Goal: Task Accomplishment & Management: Use online tool/utility

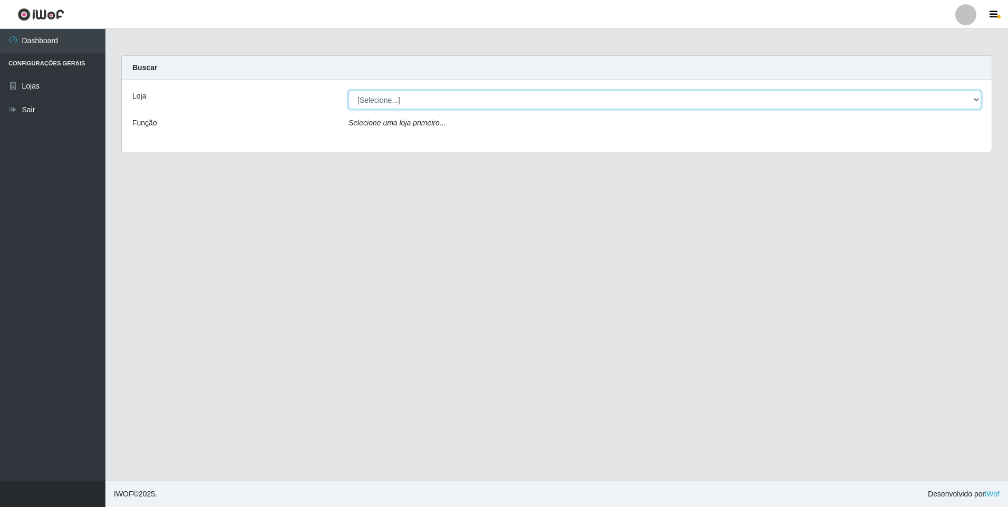
click at [980, 100] on select "[Selecione...] Extrabom - Loja 01 Centro de Distribuição" at bounding box center [665, 100] width 633 height 18
select select "435"
click at [349, 91] on select "[Selecione...] Extrabom - Loja 01 Centro de Distribuição" at bounding box center [665, 100] width 633 height 18
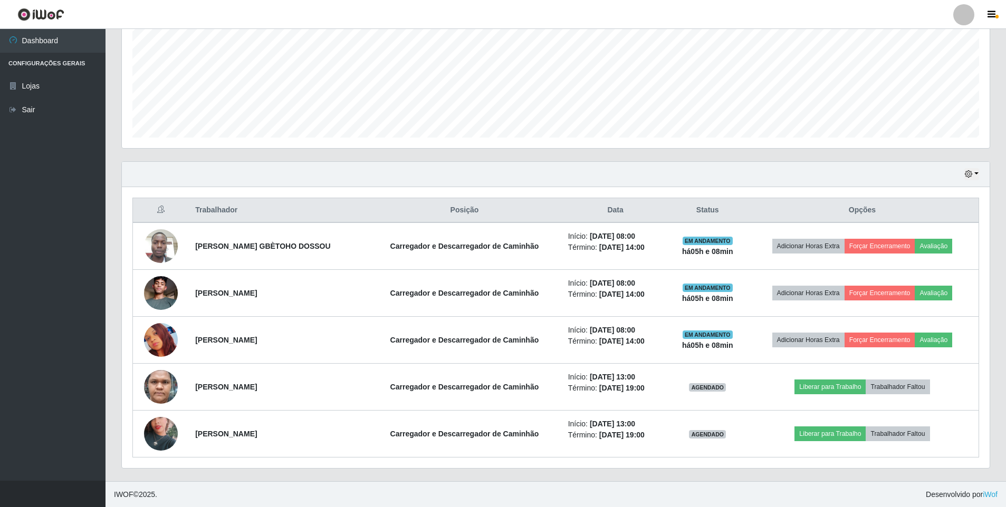
scroll to position [240, 0]
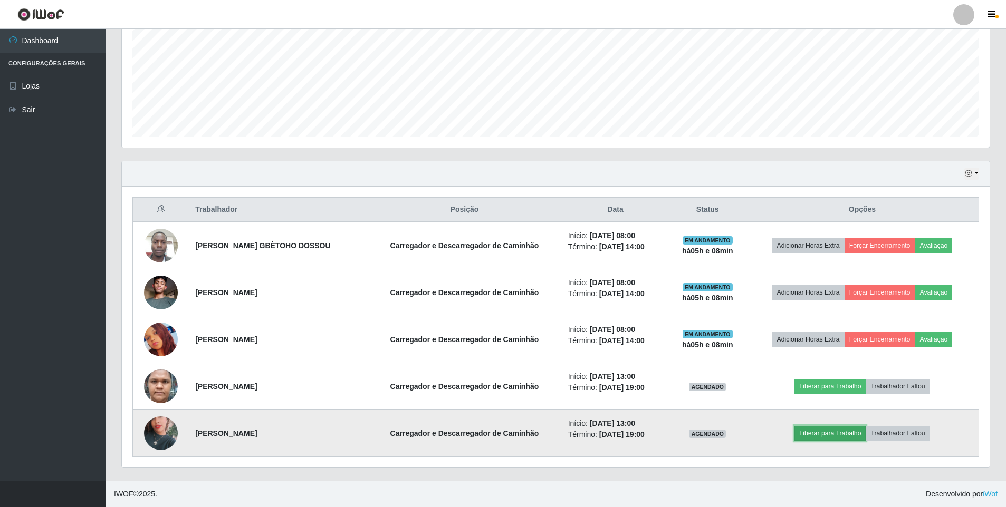
click at [824, 435] on button "Liberar para Trabalho" at bounding box center [829, 433] width 71 height 15
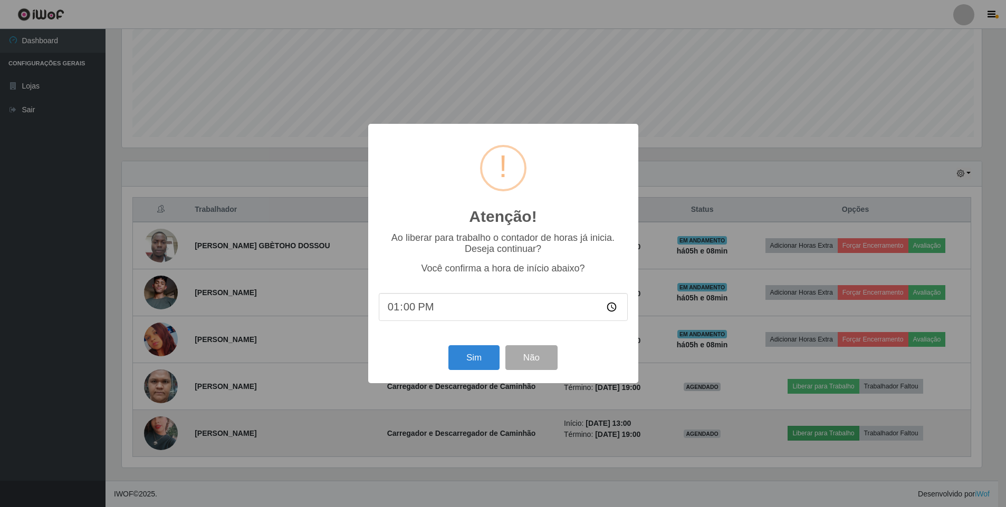
scroll to position [219, 862]
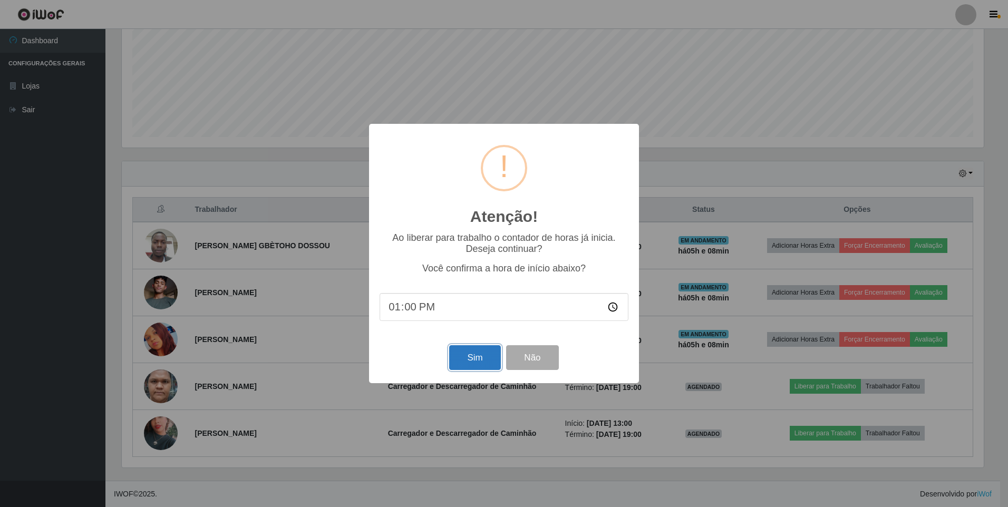
click at [475, 358] on button "Sim" at bounding box center [474, 357] width 51 height 25
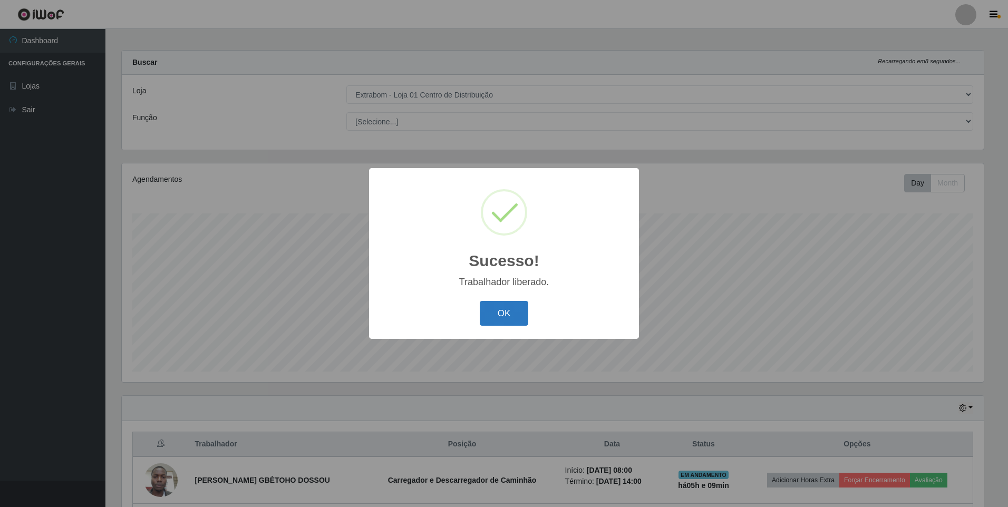
click at [499, 304] on button "OK" at bounding box center [504, 313] width 49 height 25
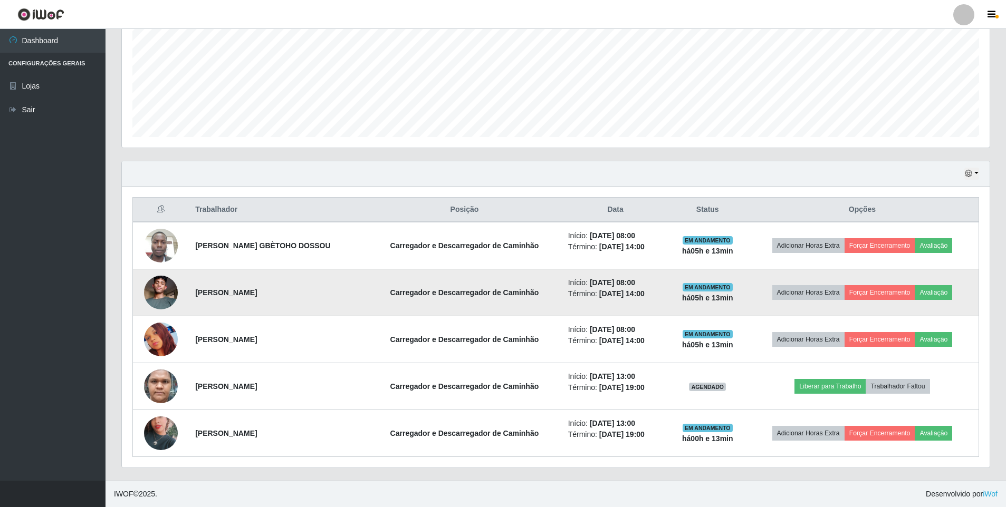
scroll to position [187, 0]
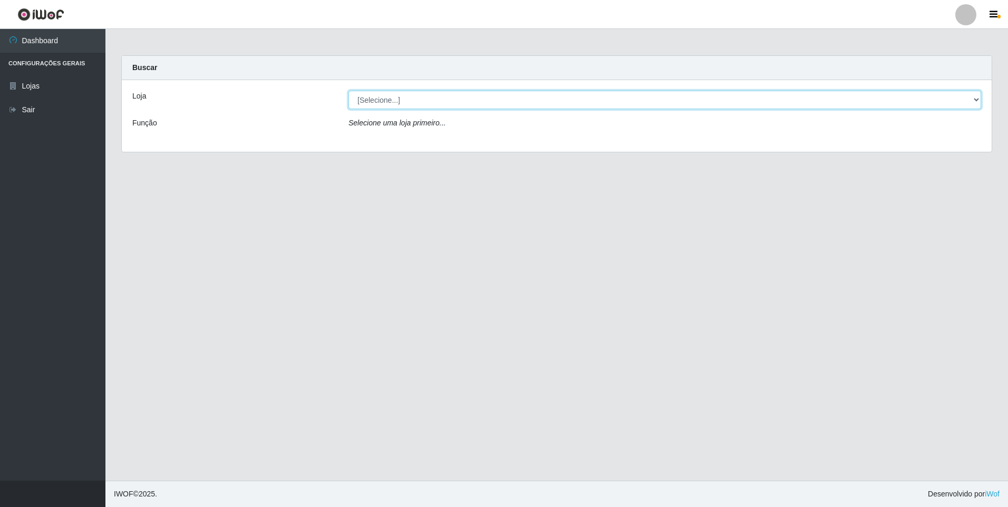
click at [979, 99] on select "[Selecione...] Extrabom - Loja 01 Centro de Distribuição" at bounding box center [665, 100] width 633 height 18
select select "435"
click at [349, 91] on select "[Selecione...] Extrabom - Loja 01 Centro de Distribuição" at bounding box center [665, 100] width 633 height 18
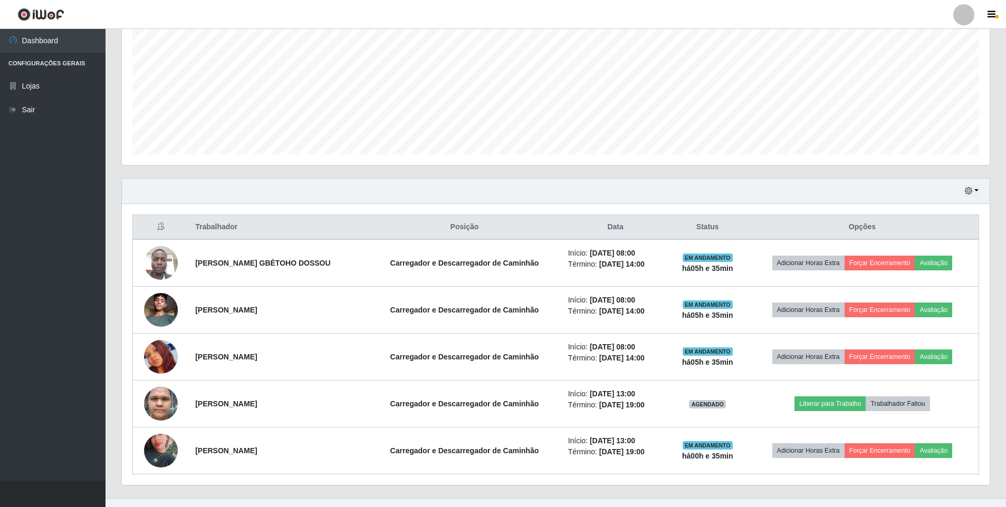
scroll to position [240, 0]
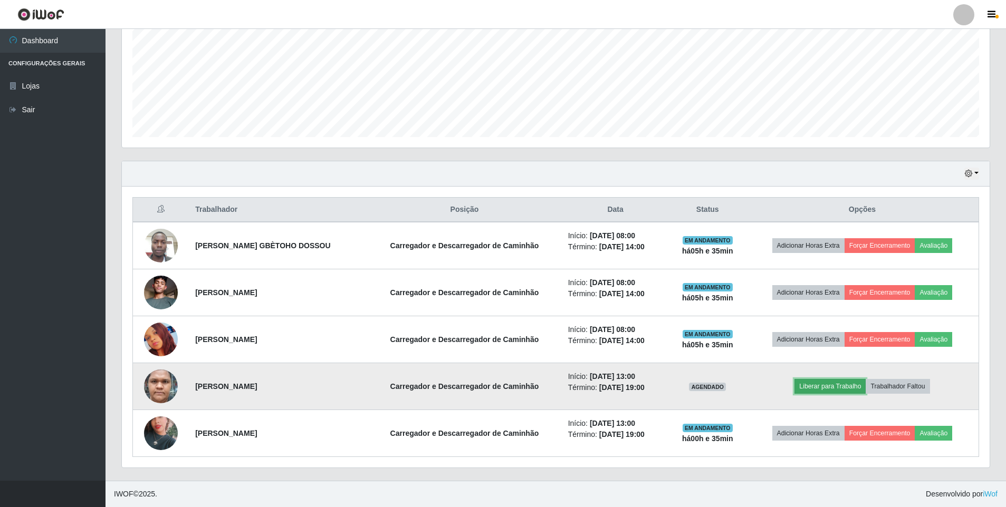
click at [831, 384] on button "Liberar para Trabalho" at bounding box center [829, 386] width 71 height 15
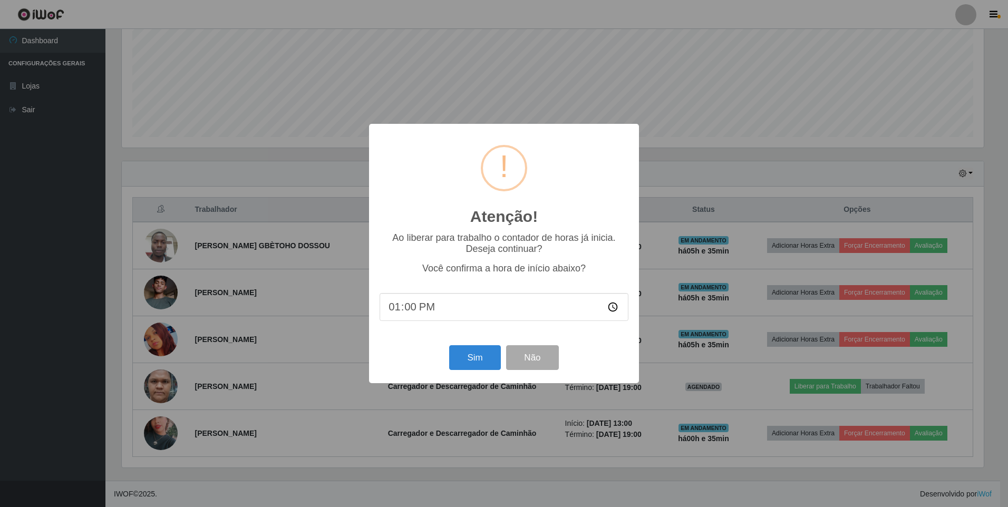
click at [416, 311] on input "13:00" at bounding box center [504, 307] width 249 height 28
click at [412, 312] on input "13:00" at bounding box center [504, 307] width 249 height 28
click at [614, 311] on input "13:00" at bounding box center [504, 307] width 249 height 28
type input "13:30"
click at [486, 362] on button "Sim" at bounding box center [474, 357] width 51 height 25
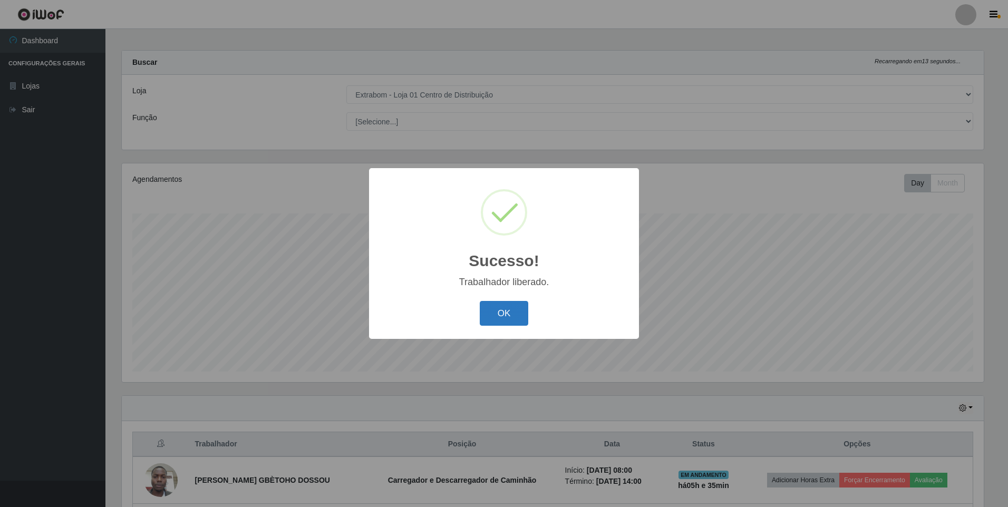
click at [500, 317] on button "OK" at bounding box center [504, 313] width 49 height 25
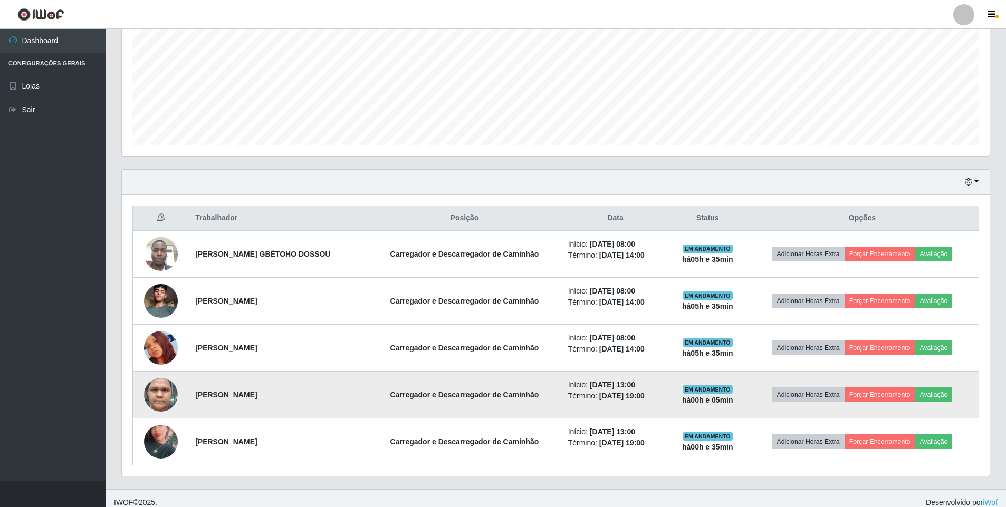
scroll to position [240, 0]
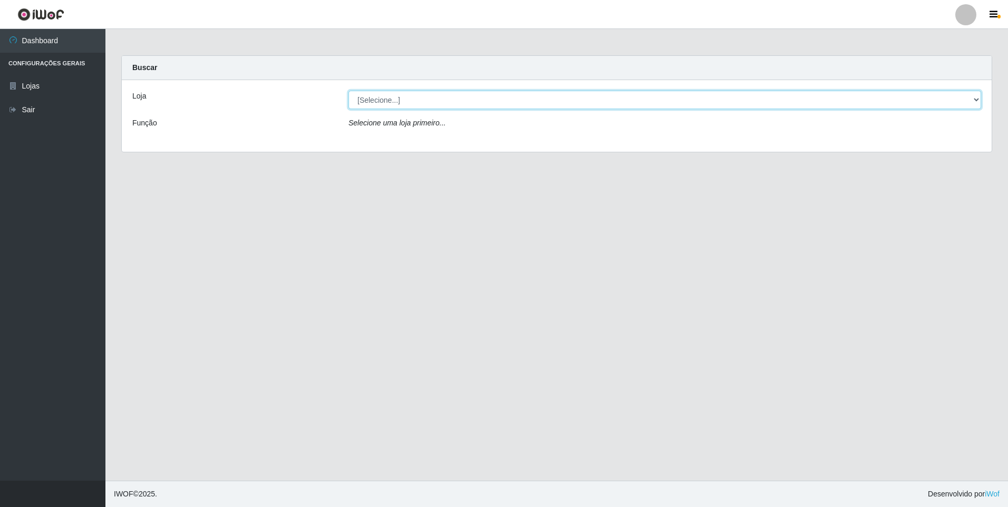
click at [980, 95] on select "[Selecione...] Extrabom - Loja 01 Centro de Distribuição" at bounding box center [665, 100] width 633 height 18
select select "435"
click at [349, 91] on select "[Selecione...] Extrabom - Loja 01 Centro de Distribuição" at bounding box center [665, 100] width 633 height 18
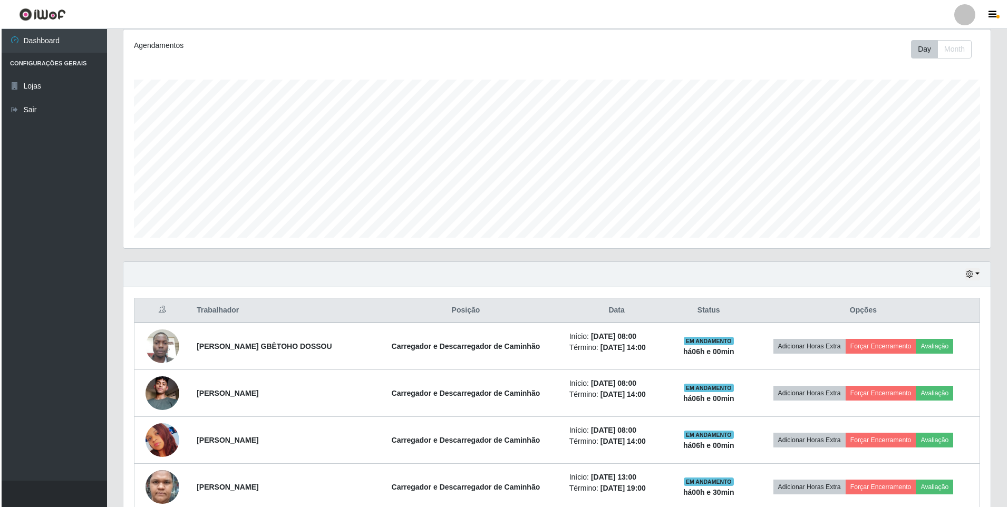
scroll to position [158, 0]
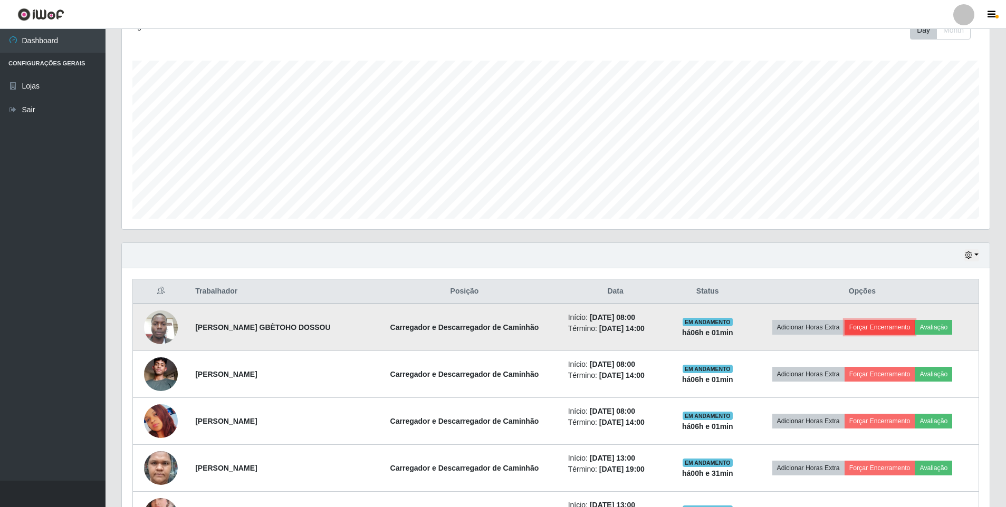
click at [874, 324] on button "Forçar Encerramento" at bounding box center [879, 327] width 71 height 15
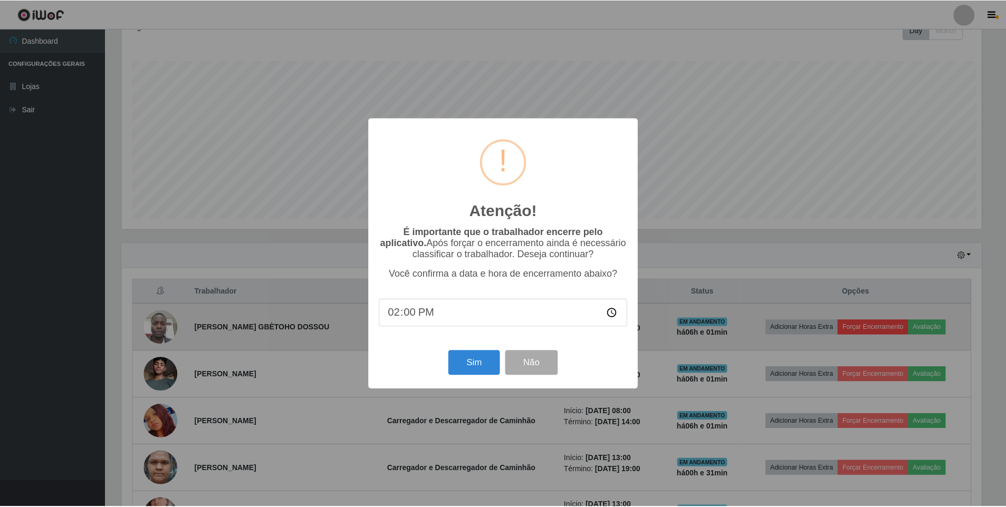
scroll to position [219, 862]
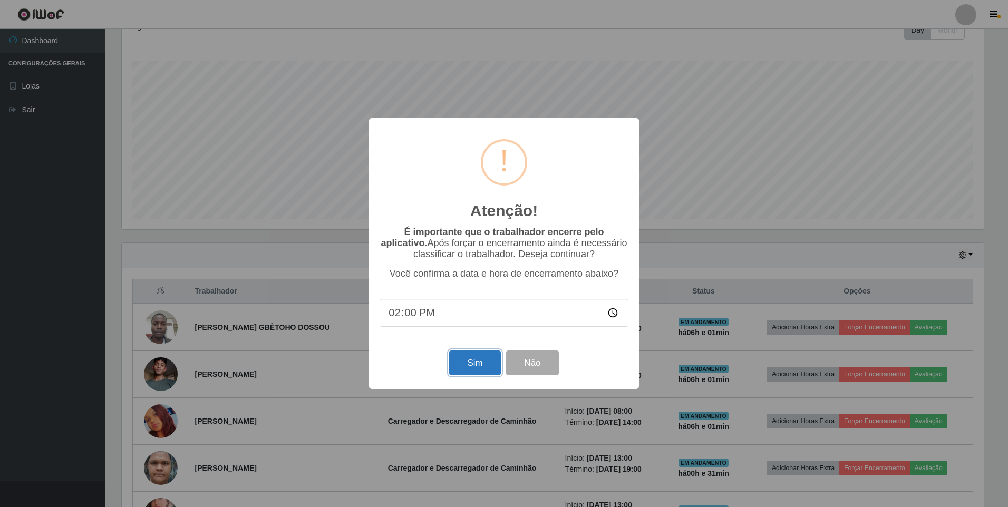
click at [466, 357] on button "Sim" at bounding box center [474, 363] width 51 height 25
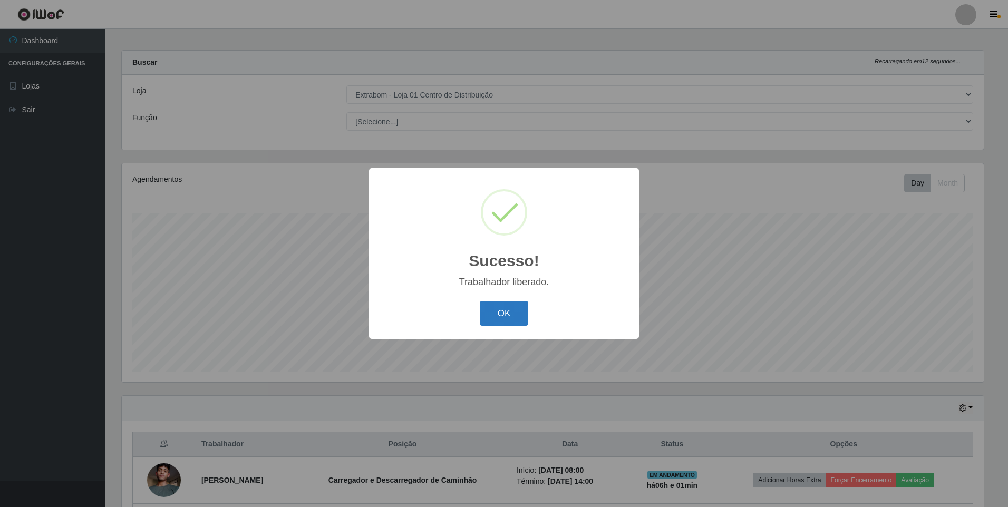
click at [502, 317] on button "OK" at bounding box center [504, 313] width 49 height 25
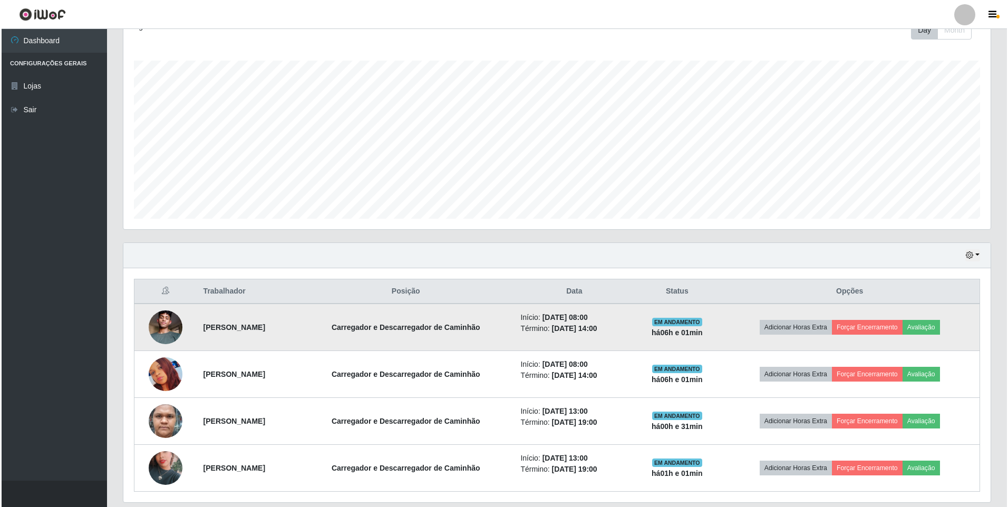
scroll to position [193, 0]
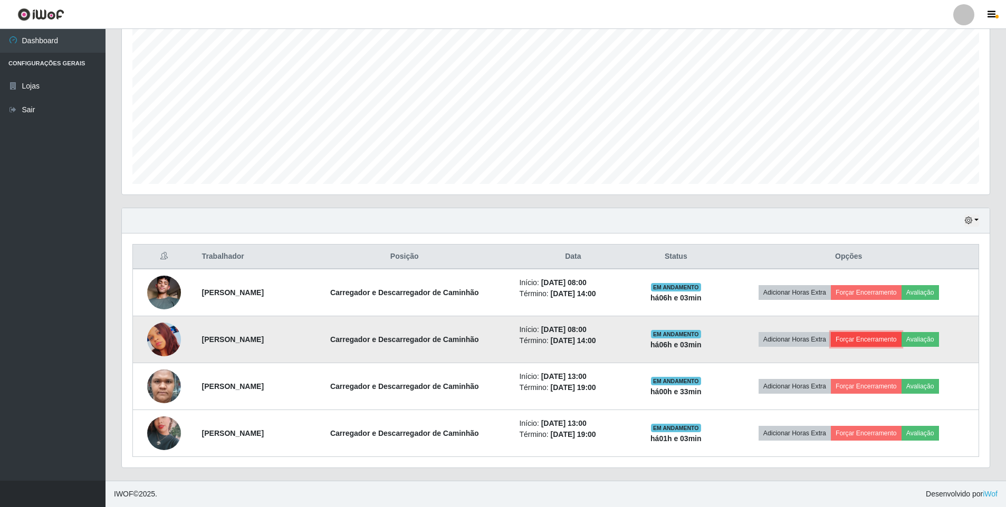
click at [879, 335] on button "Forçar Encerramento" at bounding box center [865, 339] width 71 height 15
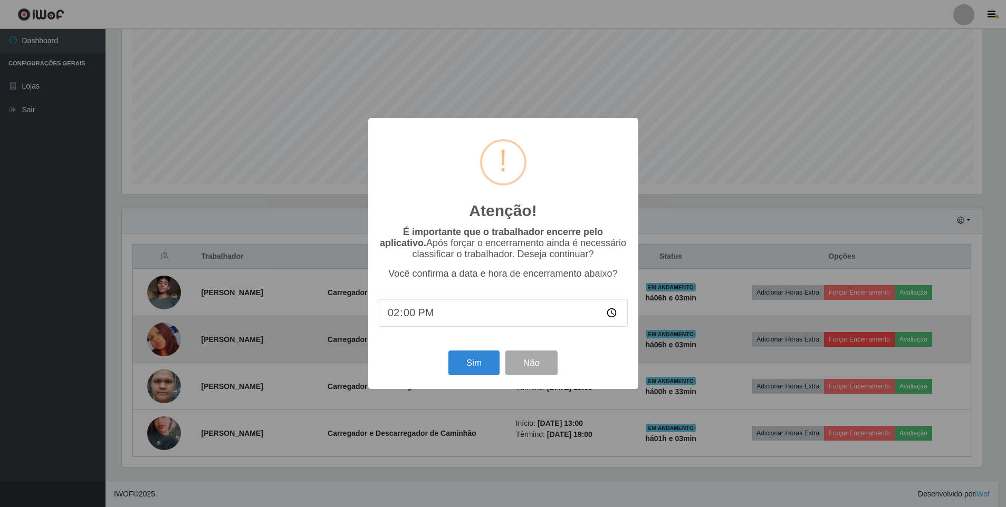
scroll to position [219, 862]
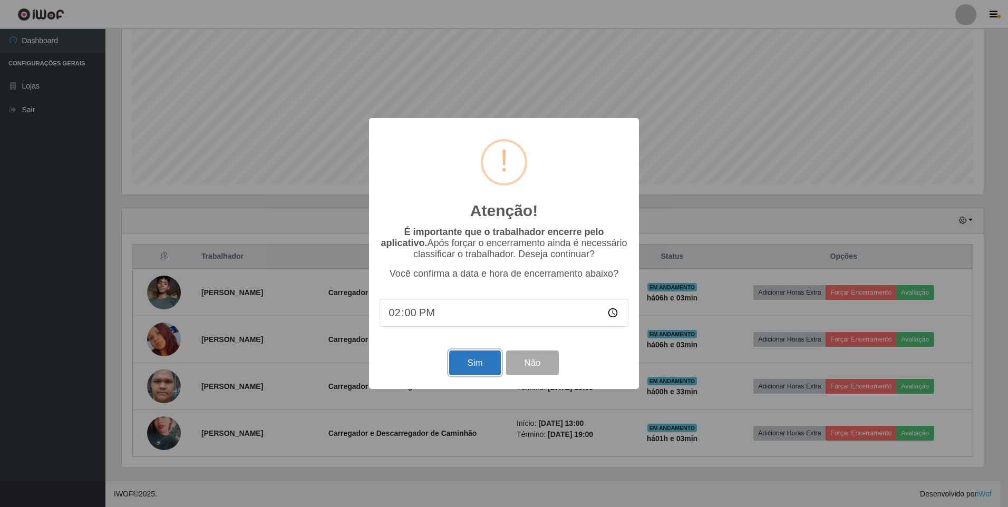
click at [467, 366] on button "Sim" at bounding box center [474, 363] width 51 height 25
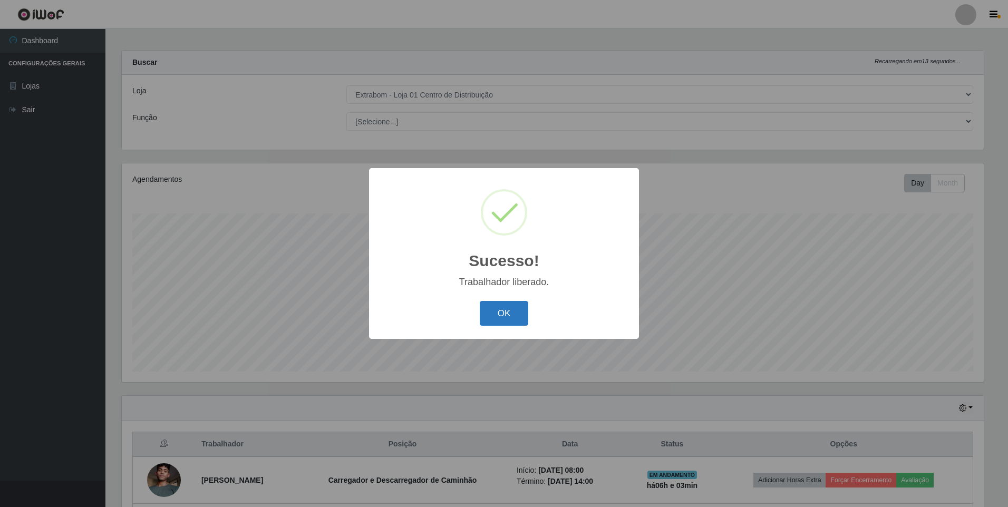
click at [500, 322] on button "OK" at bounding box center [504, 313] width 49 height 25
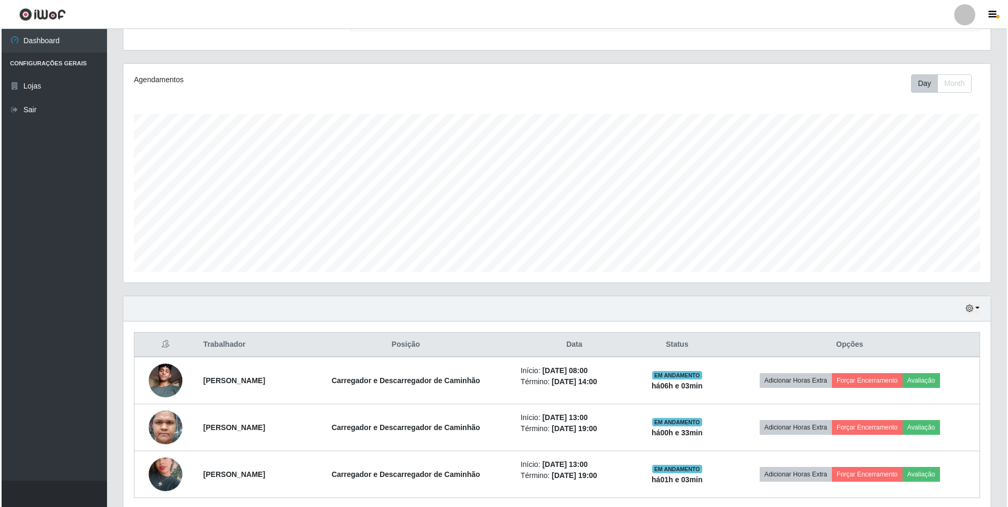
scroll to position [111, 0]
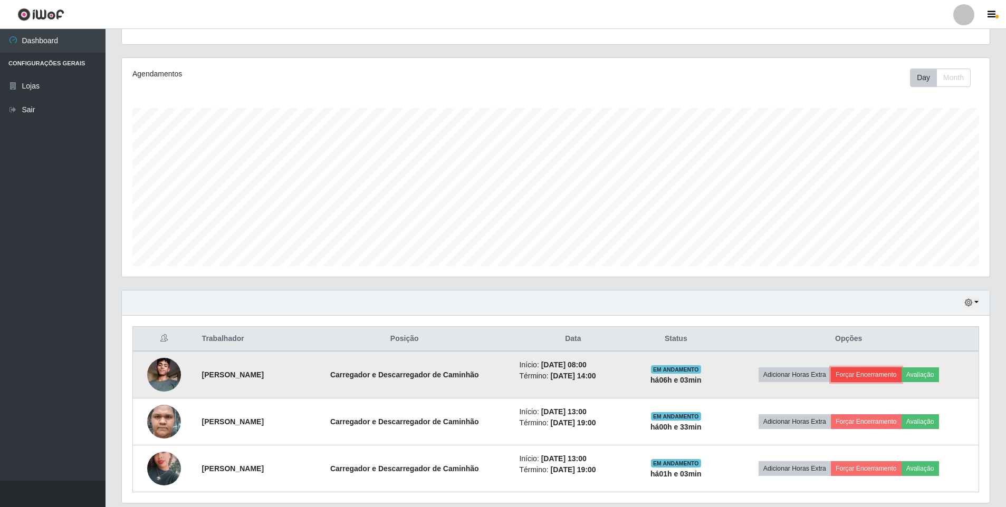
click at [869, 374] on button "Forçar Encerramento" at bounding box center [865, 375] width 71 height 15
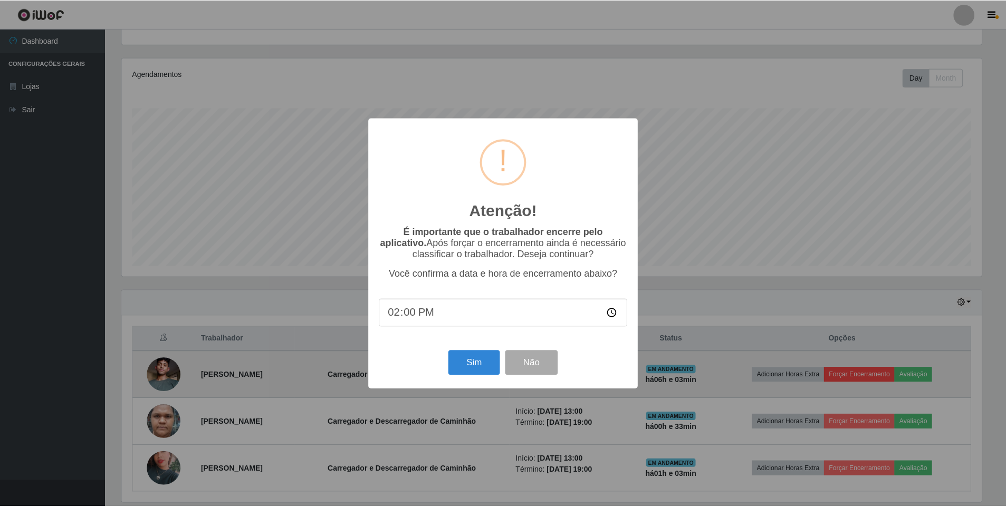
scroll to position [219, 862]
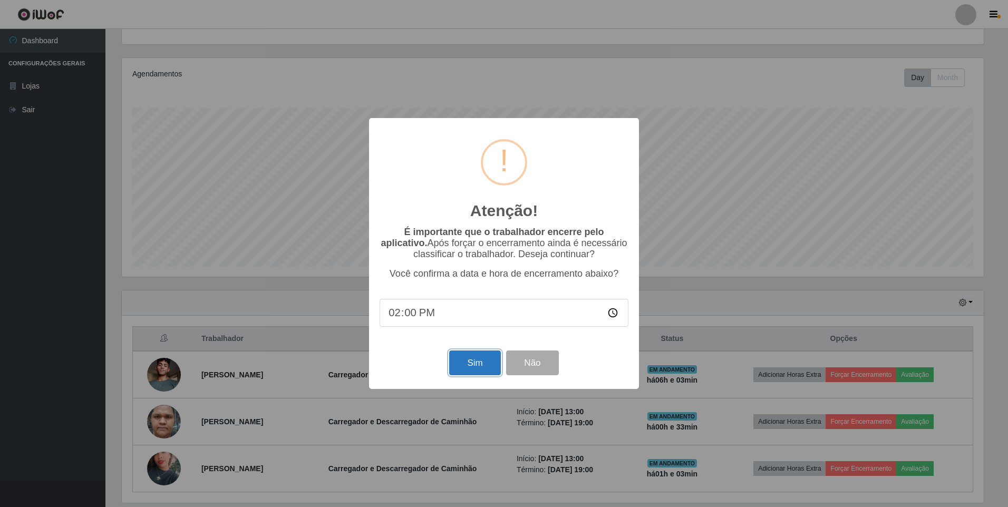
click at [475, 366] on button "Sim" at bounding box center [474, 363] width 51 height 25
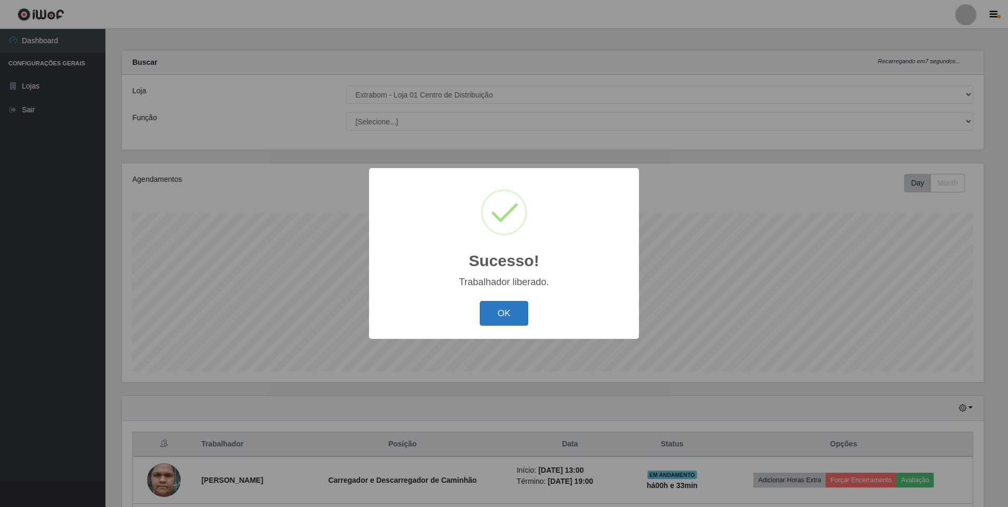
click at [517, 320] on button "OK" at bounding box center [504, 313] width 49 height 25
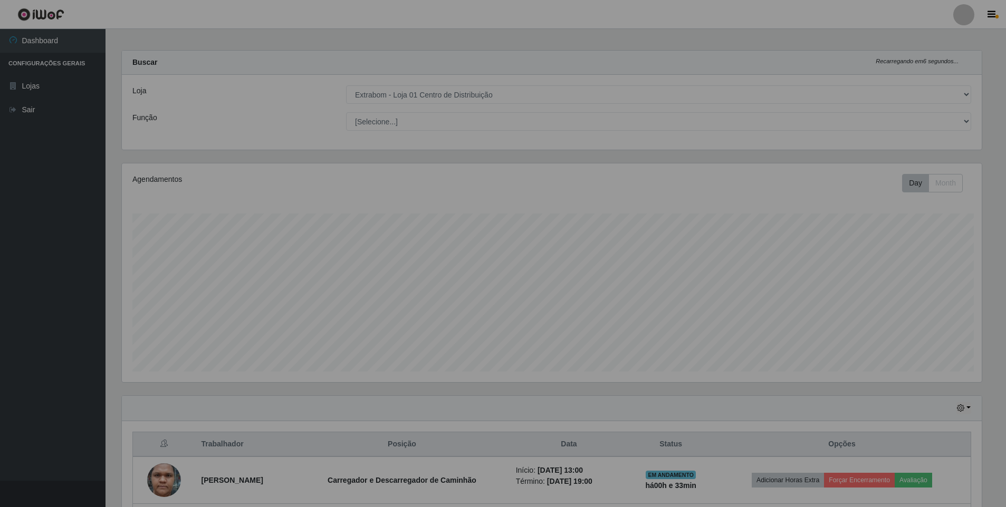
scroll to position [219, 867]
